Goal: Task Accomplishment & Management: Manage account settings

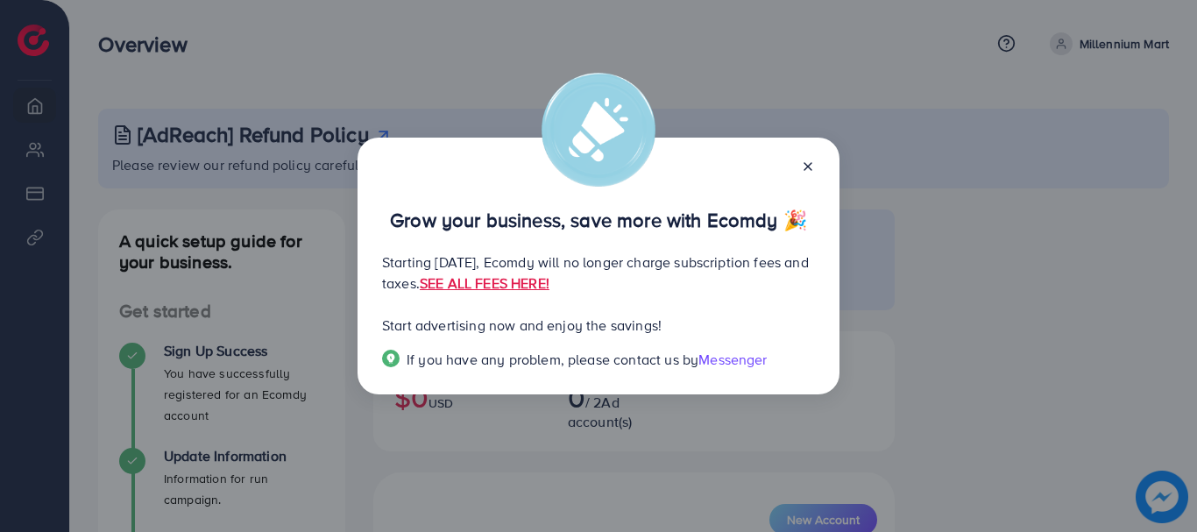
click at [813, 168] on icon at bounding box center [808, 167] width 14 height 14
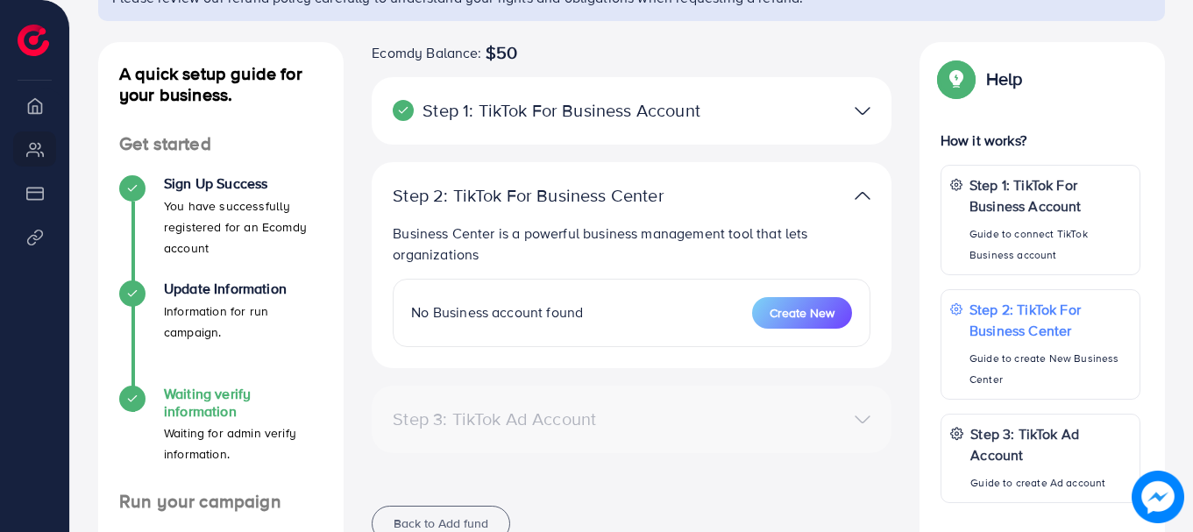
scroll to position [175, 0]
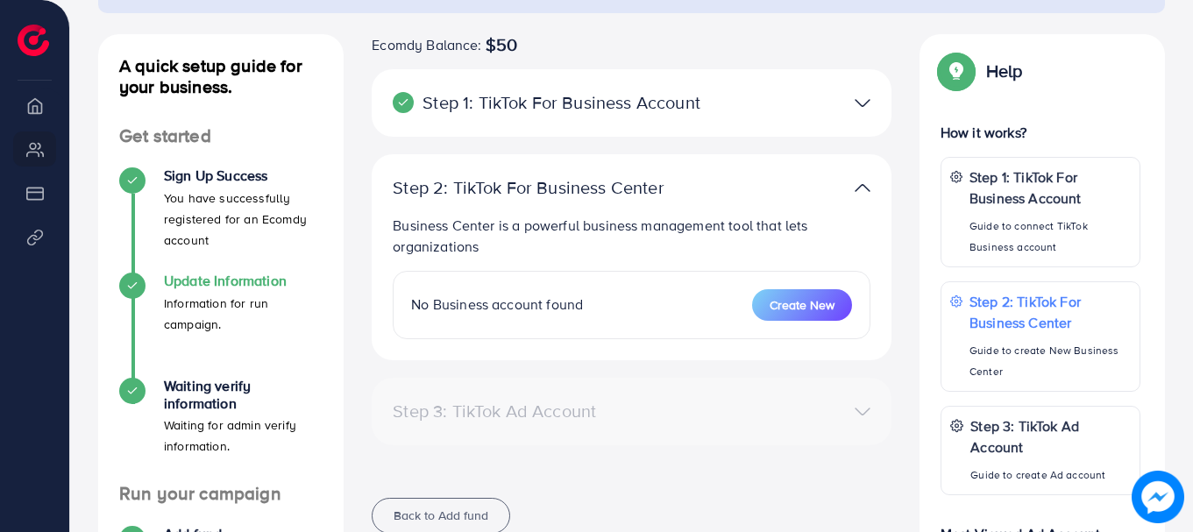
click at [247, 309] on p "Information for run campaign." at bounding box center [243, 314] width 159 height 42
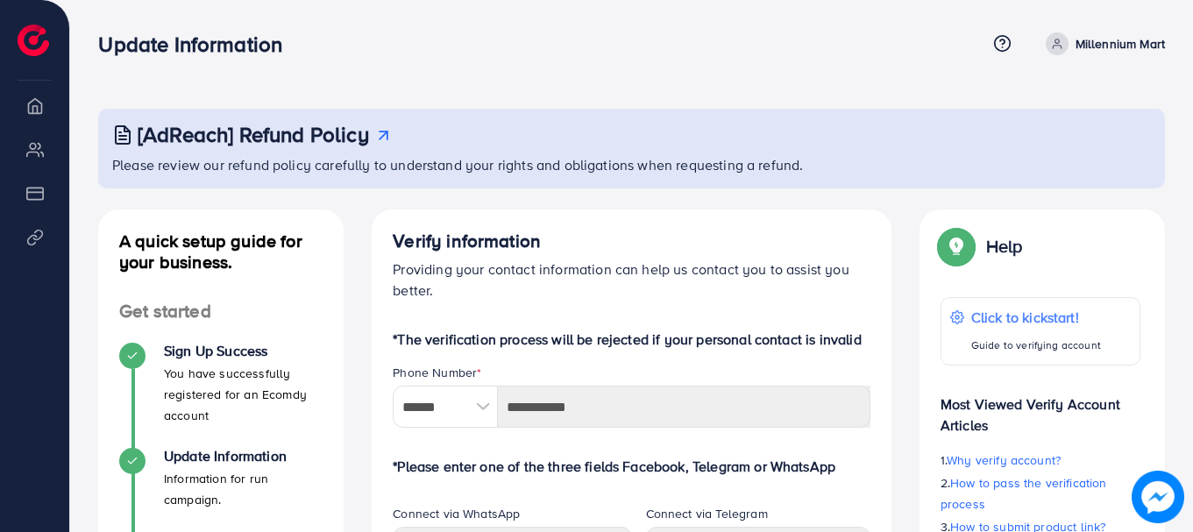
click at [1115, 29] on div "Update Information Help Center Contact Support Term and policy About Us Millenn…" at bounding box center [631, 43] width 1067 height 47
click at [1110, 44] on p "Millennium Mart" at bounding box center [1119, 43] width 89 height 21
click at [1069, 107] on span "Log out" at bounding box center [1059, 104] width 47 height 21
